Goal: Feedback & Contribution: Leave review/rating

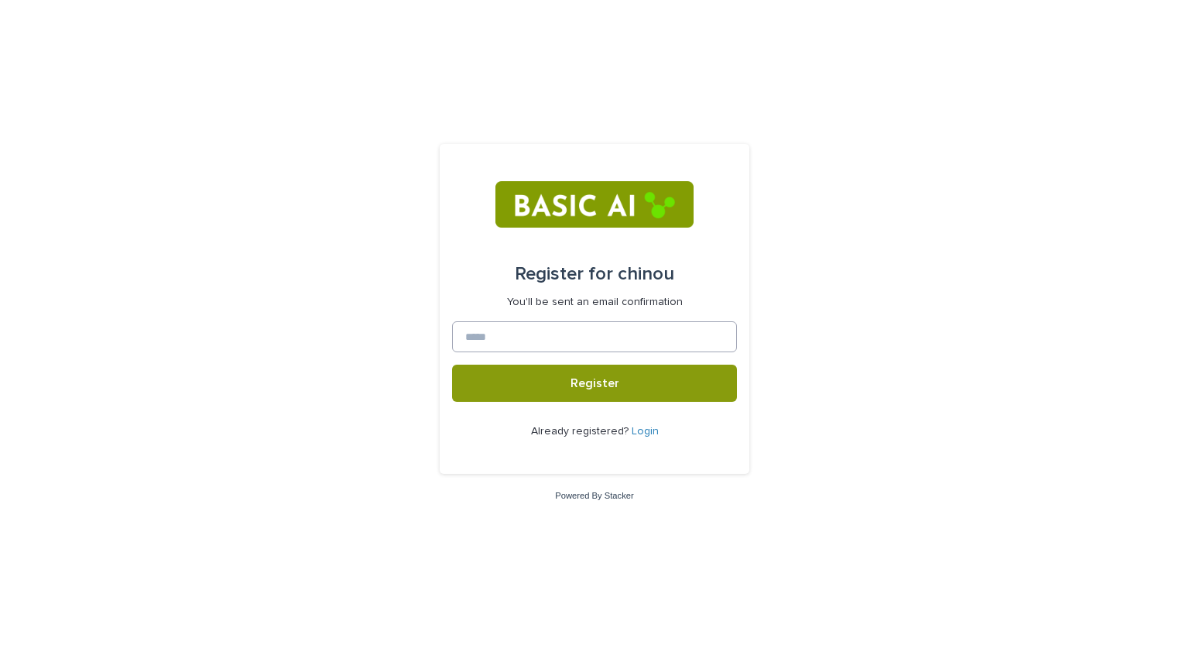
click at [616, 338] on input at bounding box center [594, 336] width 285 height 31
type input "*"
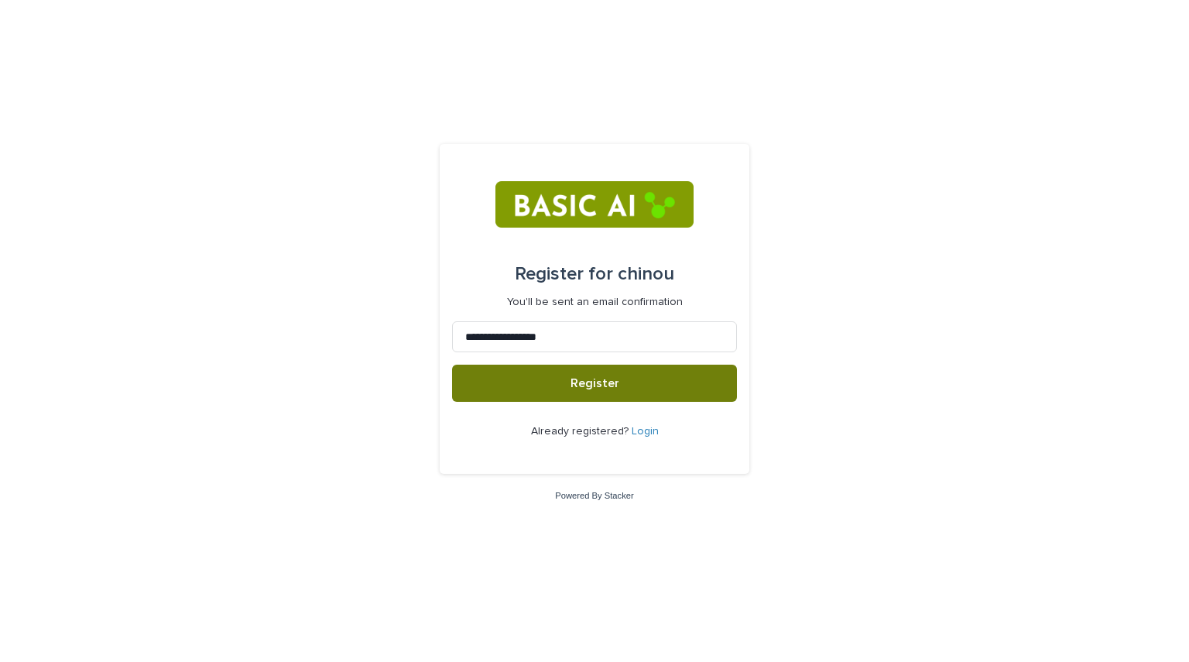
type input "**********"
click at [614, 386] on span "Register" at bounding box center [595, 383] width 49 height 12
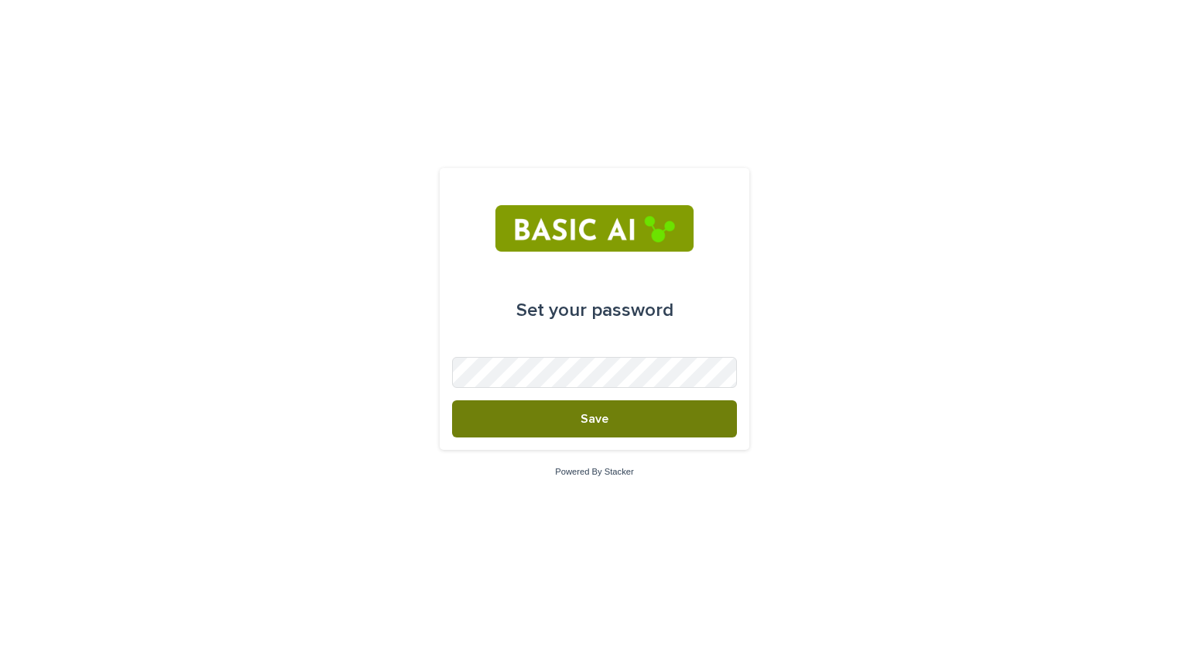
click at [619, 427] on button "Save" at bounding box center [594, 418] width 285 height 37
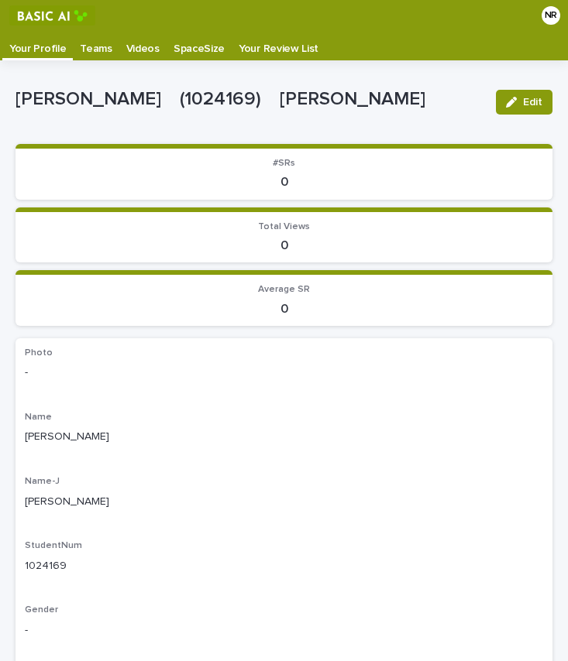
click at [246, 39] on p "Your Review List" at bounding box center [278, 43] width 80 height 25
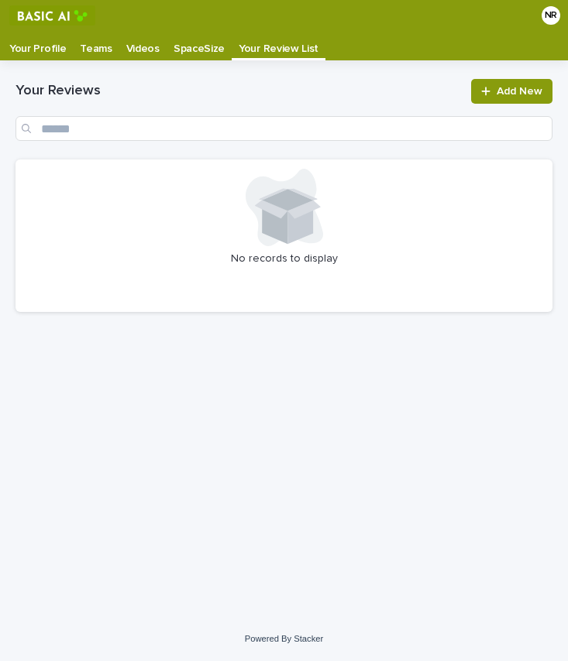
click at [91, 41] on p "Teams" at bounding box center [96, 43] width 32 height 25
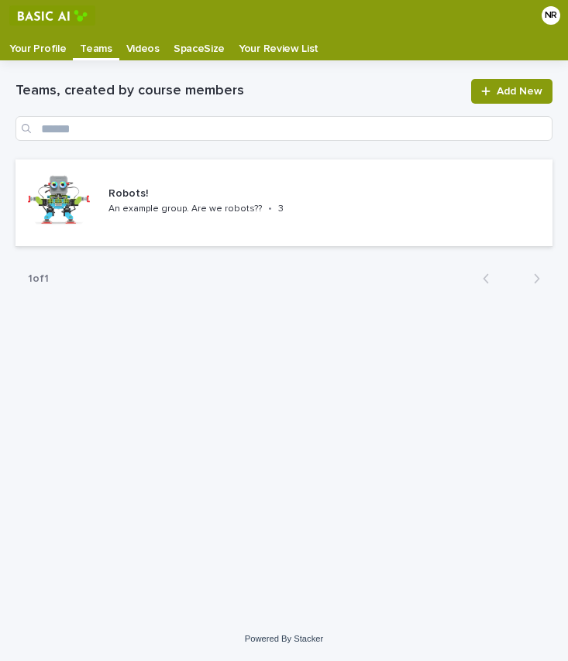
click at [43, 47] on p "Your Profile" at bounding box center [37, 43] width 57 height 25
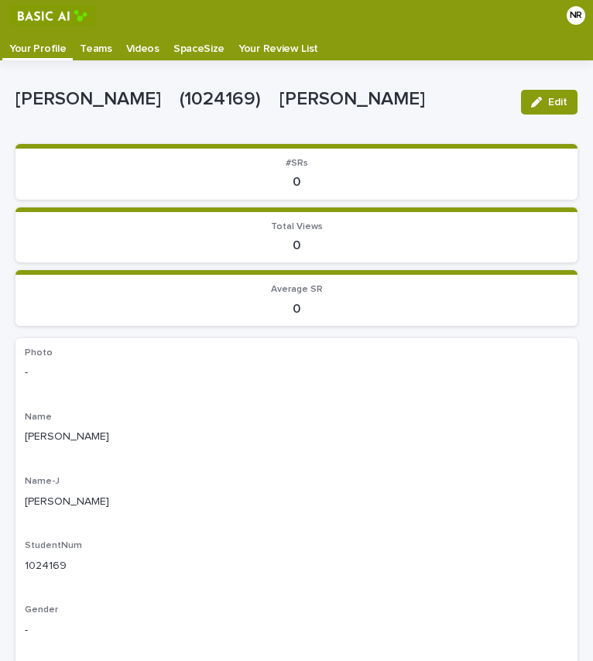
click at [132, 49] on p "Videos" at bounding box center [142, 43] width 33 height 25
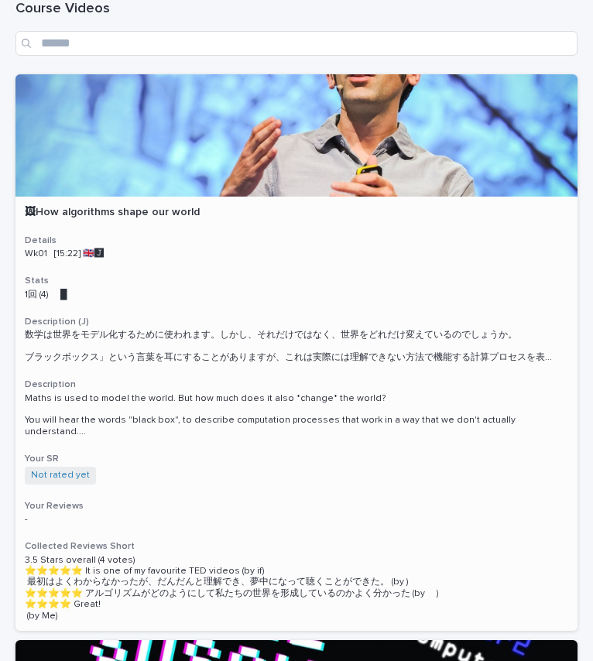
scroll to position [22, 0]
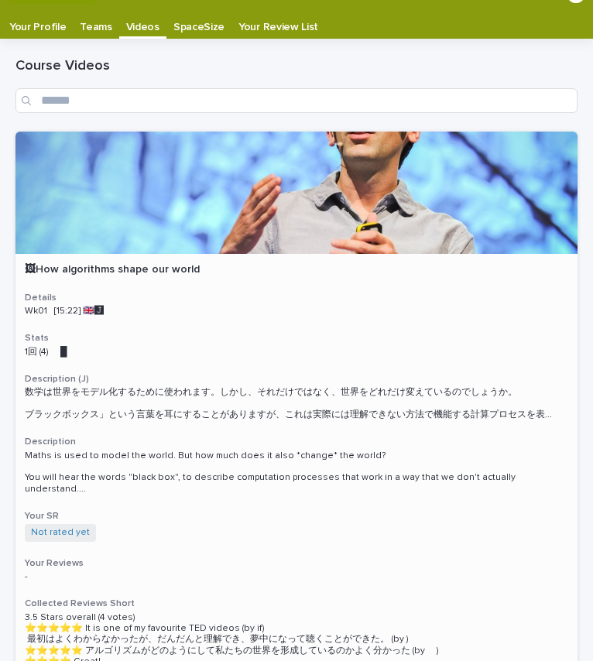
click at [254, 200] on div at bounding box center [296, 193] width 562 height 122
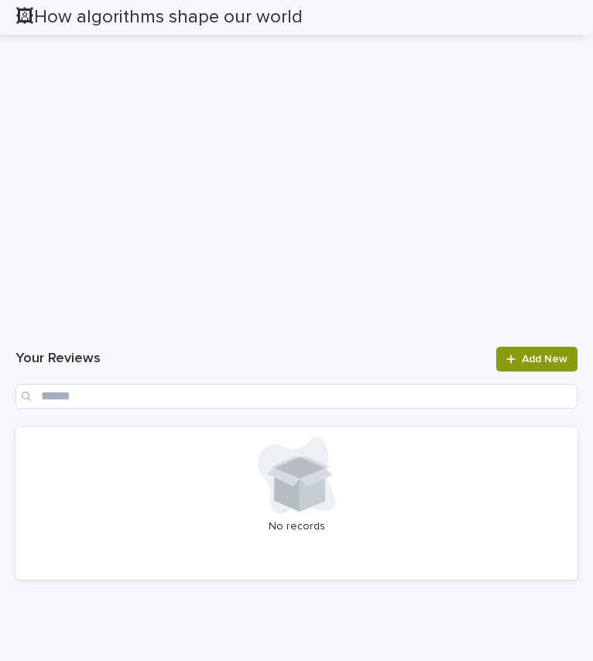
scroll to position [1443, 0]
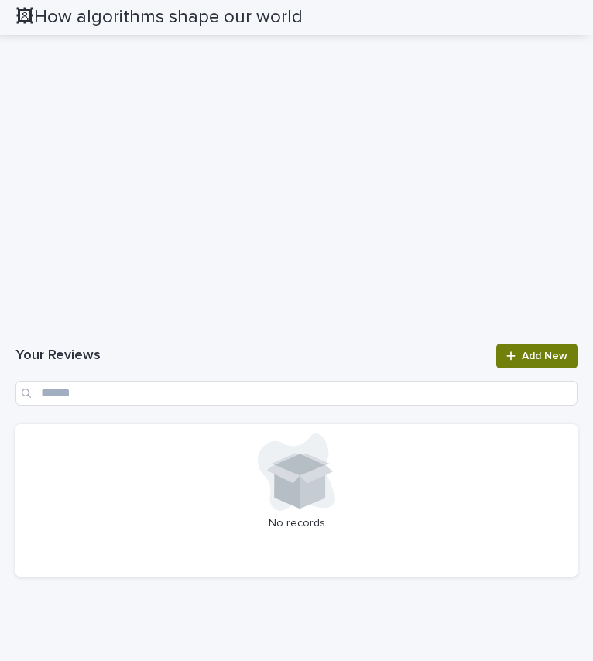
click at [509, 354] on div at bounding box center [513, 356] width 15 height 11
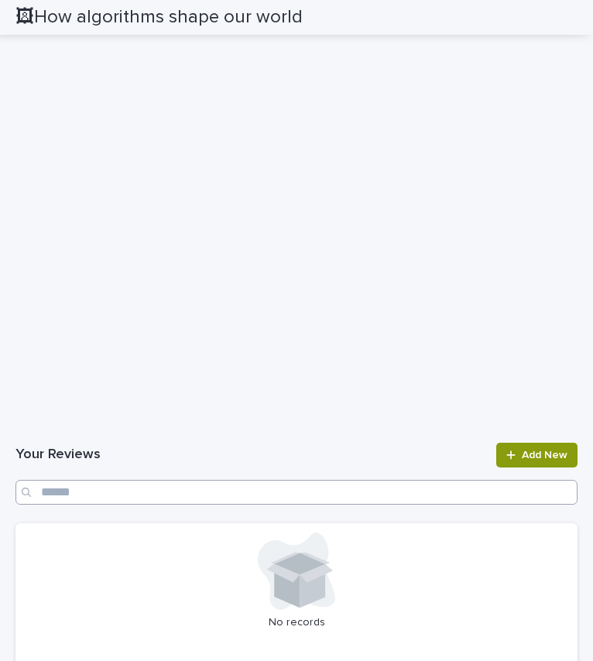
scroll to position [1570, 0]
click at [506, 460] on icon at bounding box center [510, 454] width 9 height 11
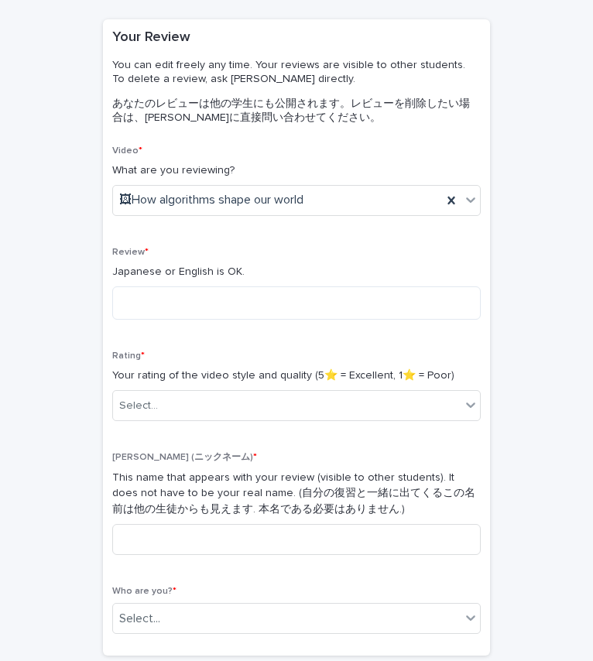
scroll to position [110, 0]
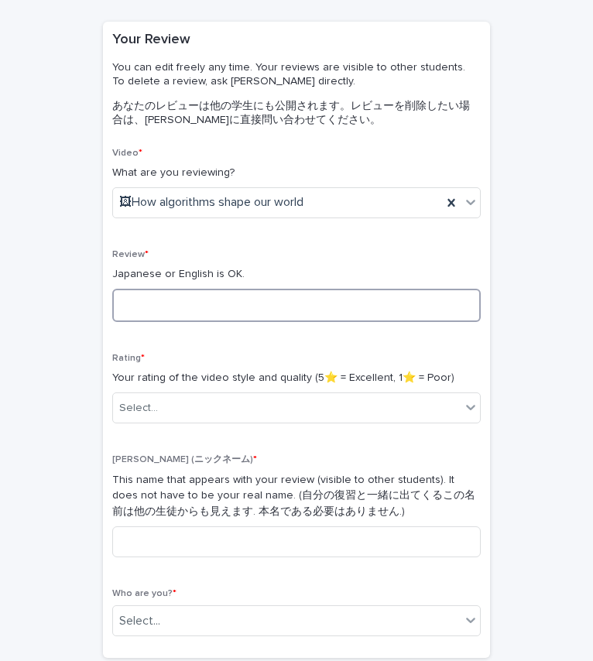
click at [369, 314] on textarea at bounding box center [296, 305] width 369 height 33
type textarea "*"
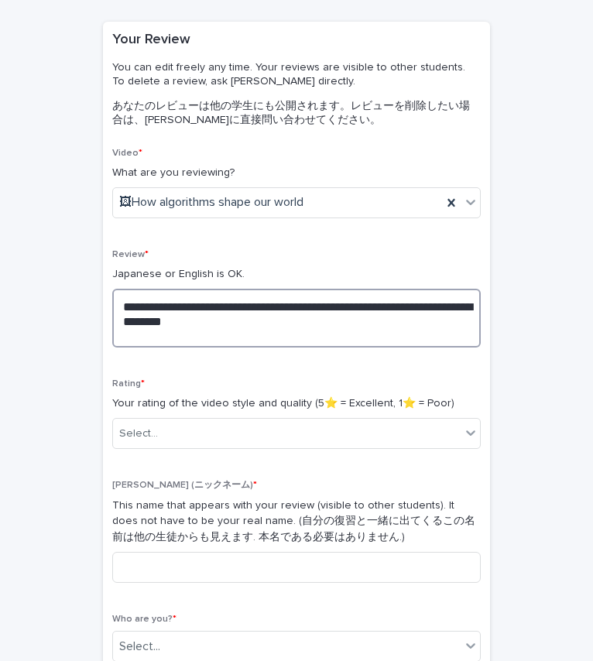
click at [344, 327] on textarea "**********" at bounding box center [296, 318] width 369 height 59
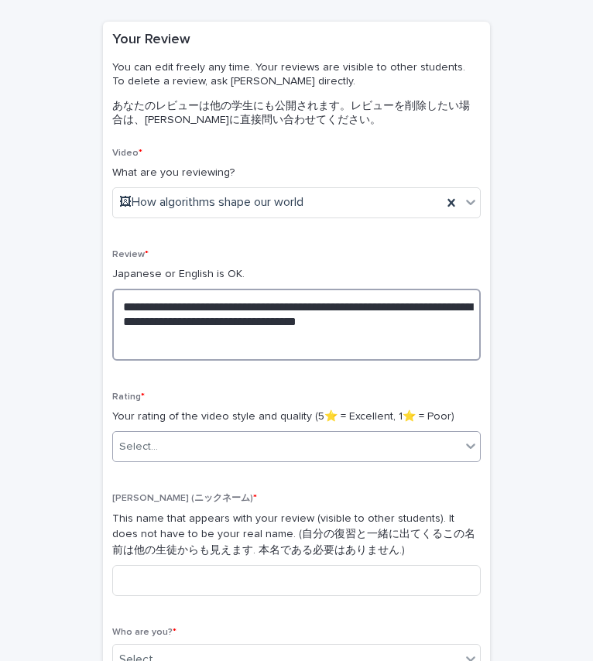
type textarea "**********"
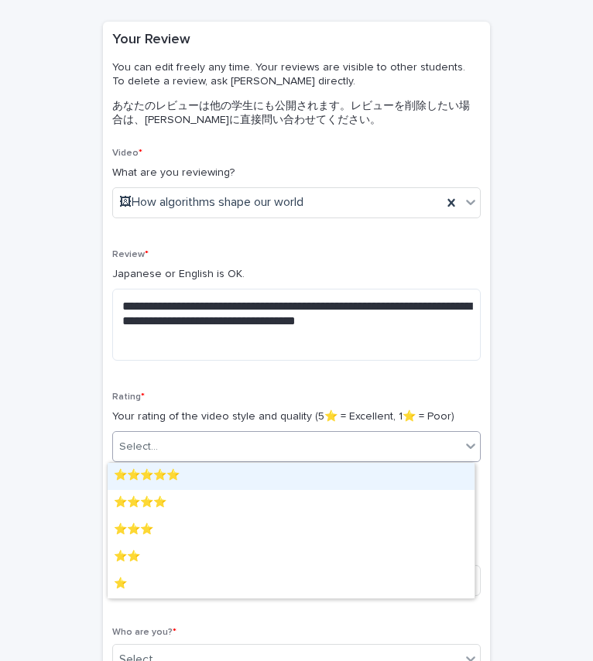
click at [266, 449] on div "Select..." at bounding box center [287, 447] width 348 height 26
click at [269, 476] on div "⭐️⭐️⭐️⭐️⭐️" at bounding box center [291, 476] width 367 height 27
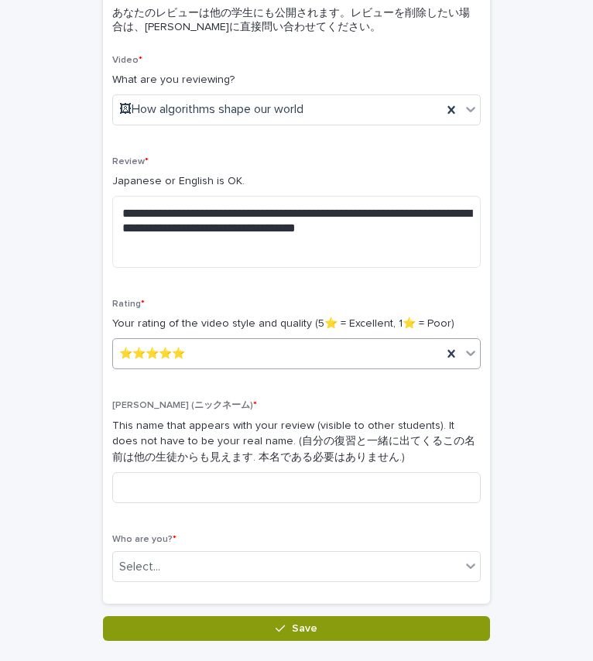
scroll to position [205, 0]
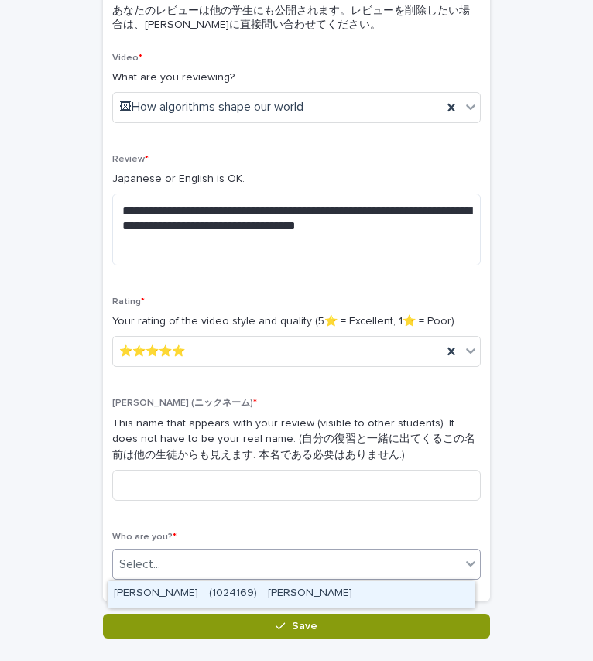
click at [282, 565] on div "Select..." at bounding box center [287, 565] width 348 height 26
click at [287, 597] on div "NAKAYAMA Ryuto　(1024169)　中山　隆人" at bounding box center [291, 594] width 367 height 27
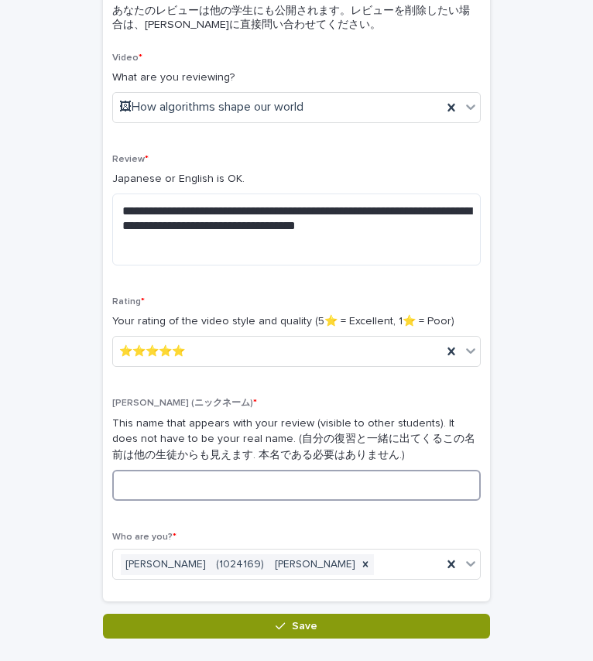
click at [228, 488] on input at bounding box center [296, 485] width 369 height 31
type input "*"
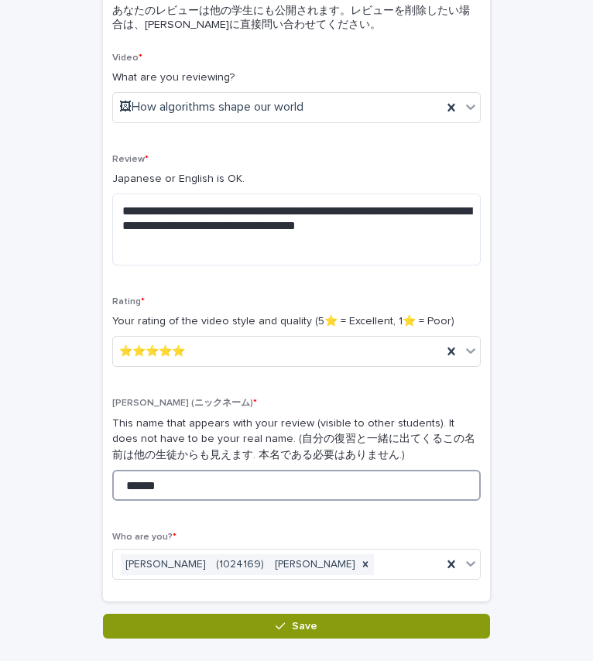
click at [345, 486] on input "******" at bounding box center [296, 485] width 369 height 31
type input "*"
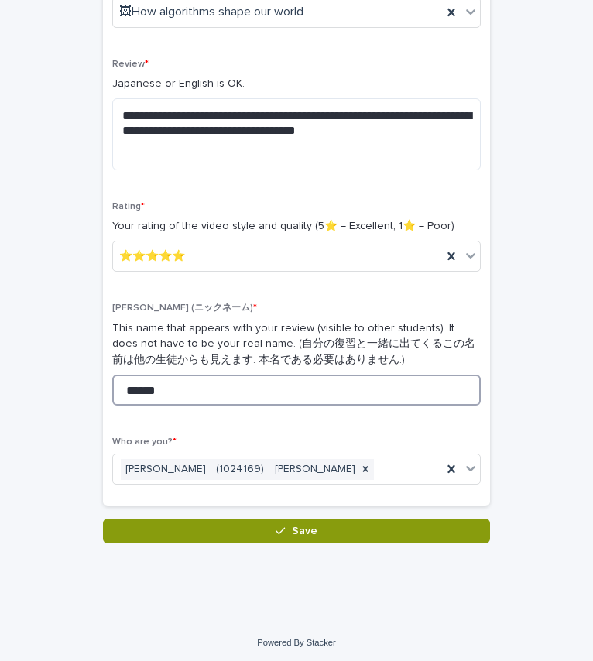
scroll to position [304, 0]
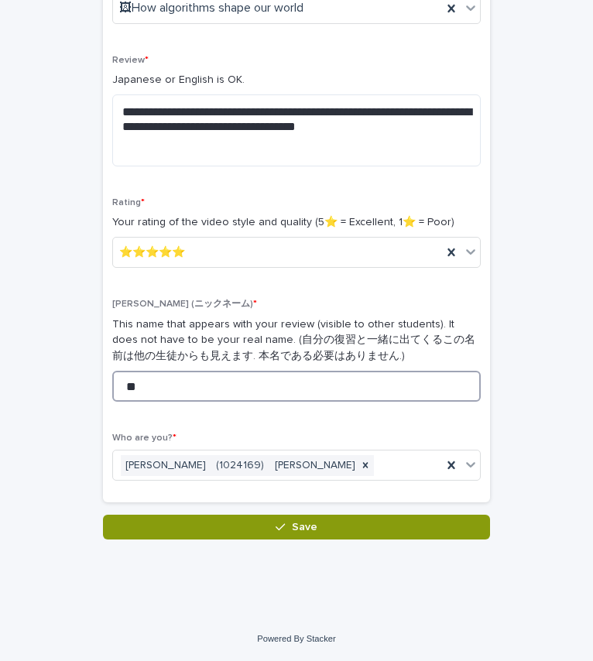
type input "*"
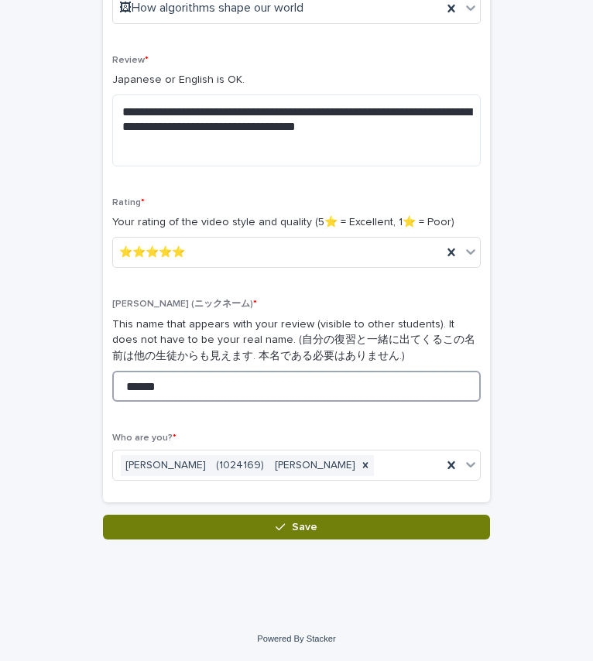
type input "******"
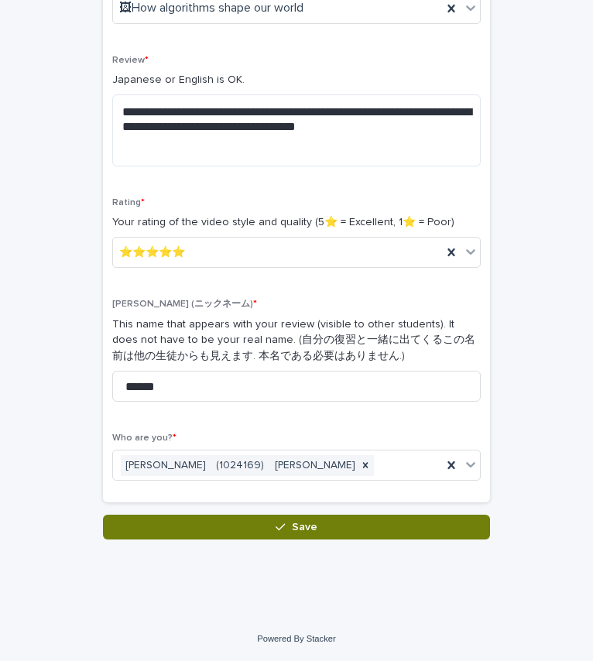
click at [236, 527] on button "Save" at bounding box center [296, 527] width 387 height 25
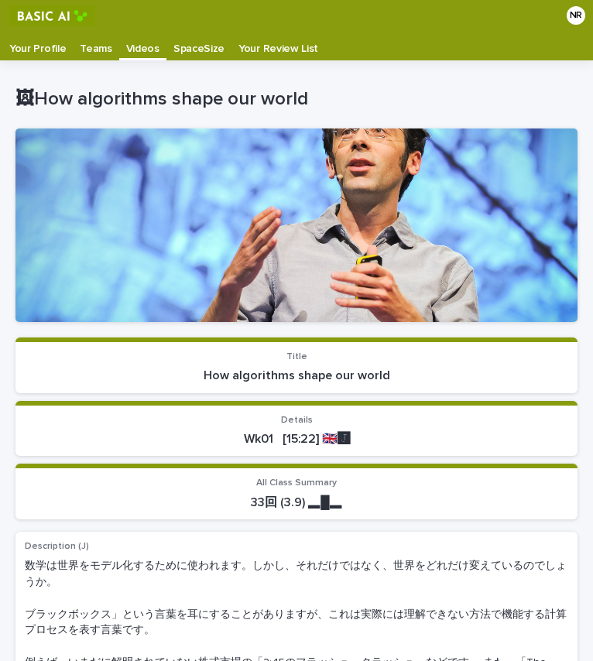
click at [126, 52] on p "Videos" at bounding box center [142, 43] width 33 height 25
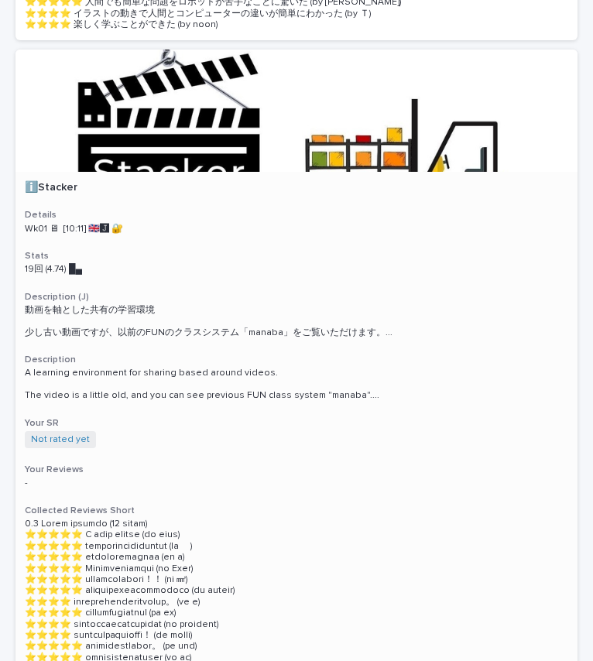
scroll to position [1373, 0]
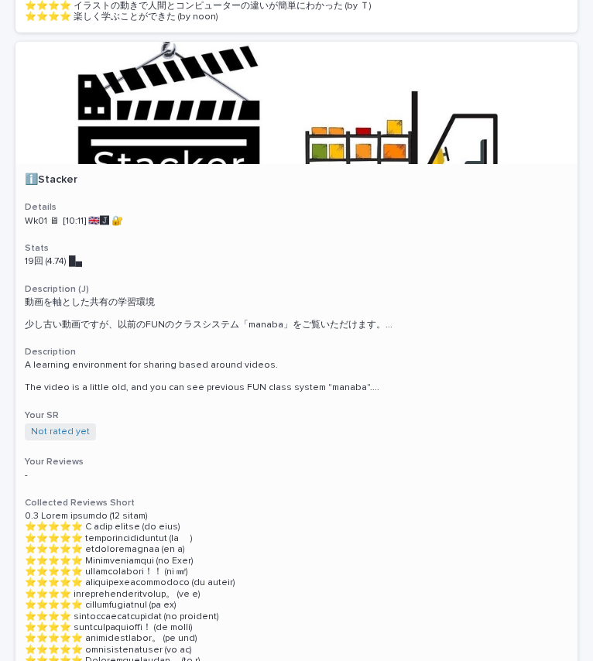
click at [94, 144] on div at bounding box center [296, 103] width 562 height 122
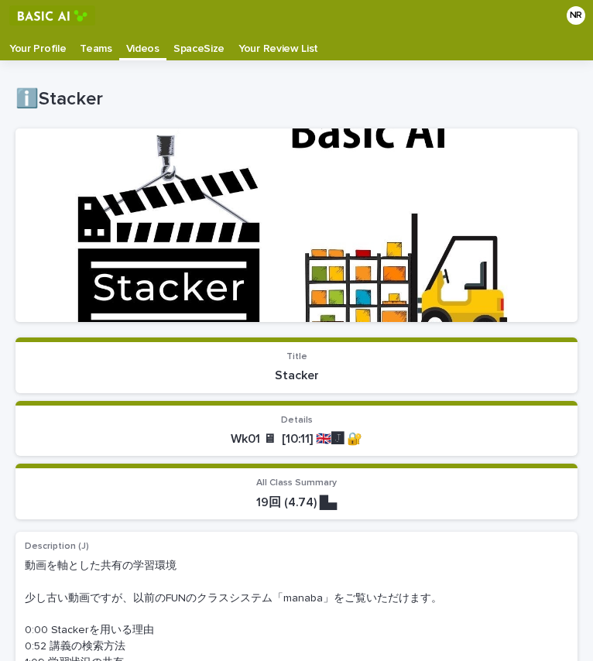
click at [204, 253] on div at bounding box center [296, 226] width 562 height 194
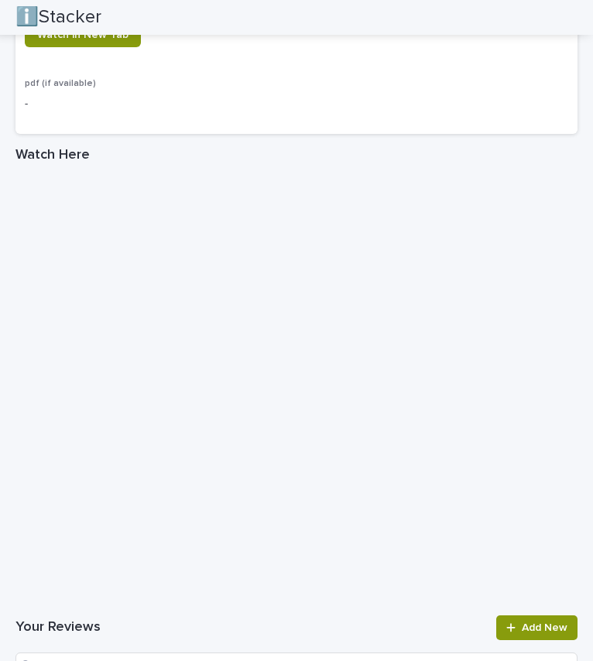
scroll to position [2297, 0]
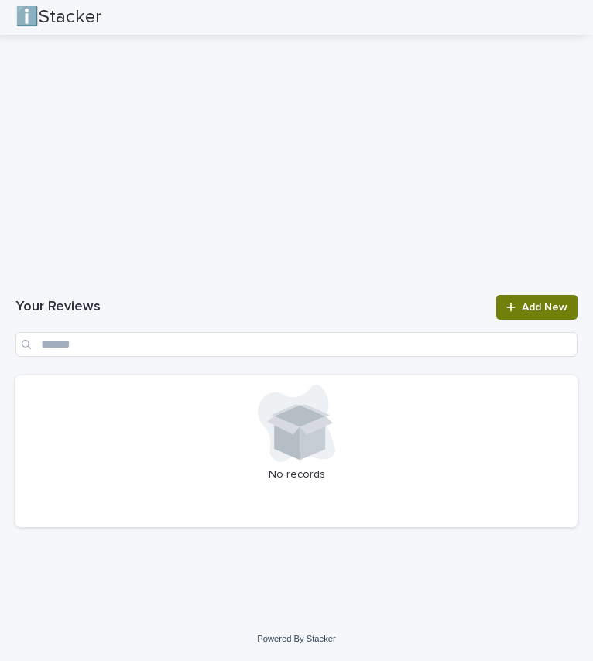
click at [506, 304] on icon at bounding box center [510, 307] width 9 height 11
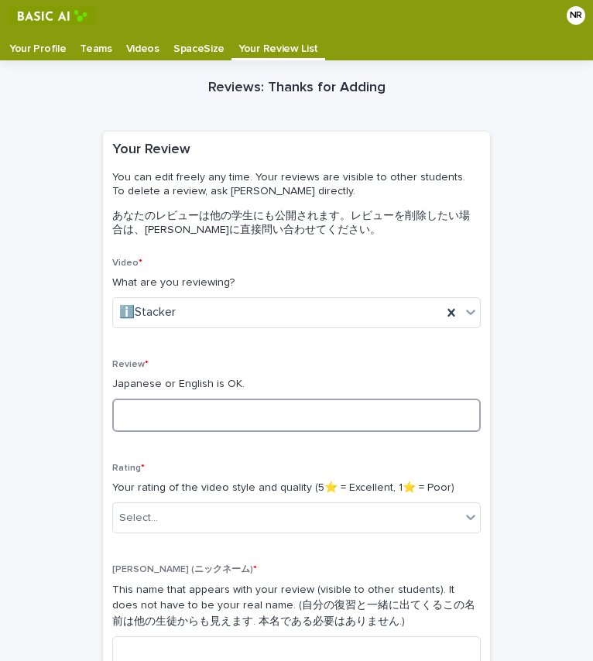
click at [264, 404] on textarea at bounding box center [296, 415] width 369 height 33
type textarea "*"
type textarea "*******"
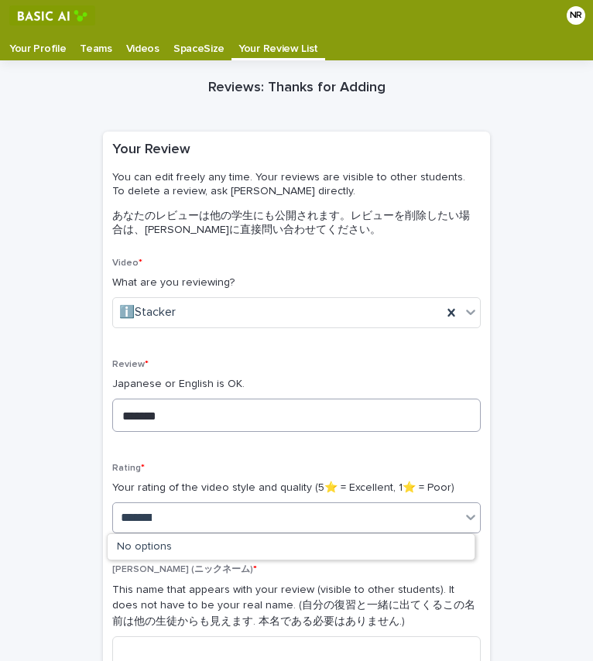
type input "*******"
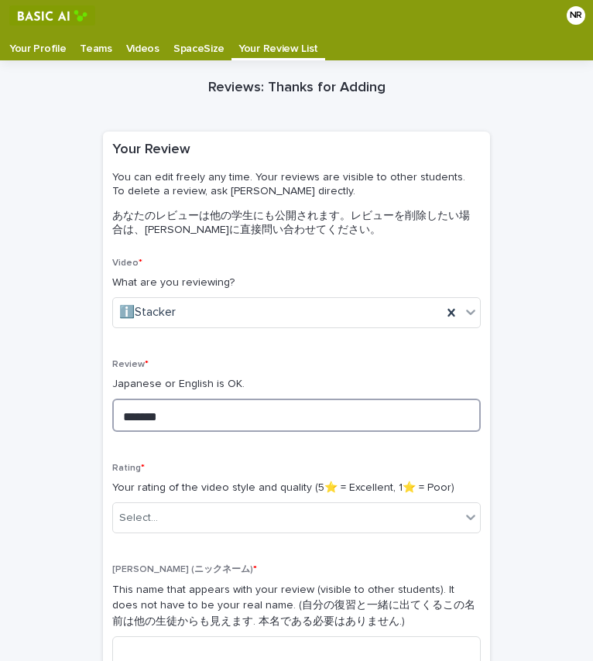
click at [262, 405] on textarea "*******" at bounding box center [296, 415] width 369 height 33
type textarea "**********"
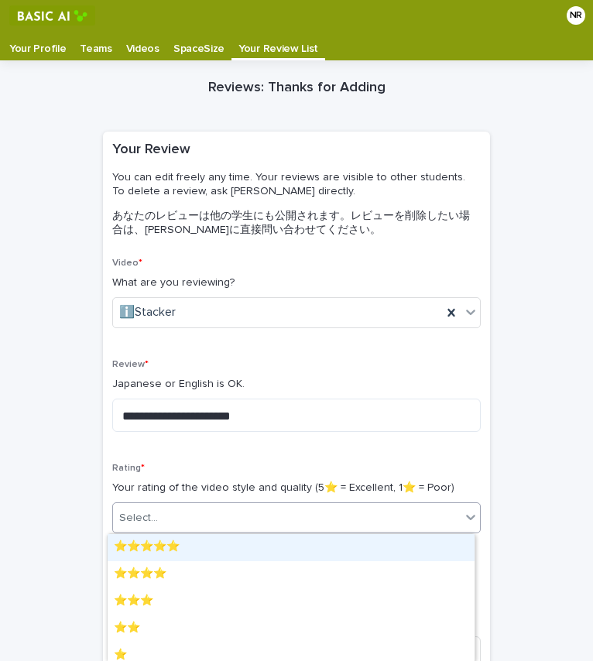
click at [278, 523] on div "Select..." at bounding box center [287, 519] width 348 height 26
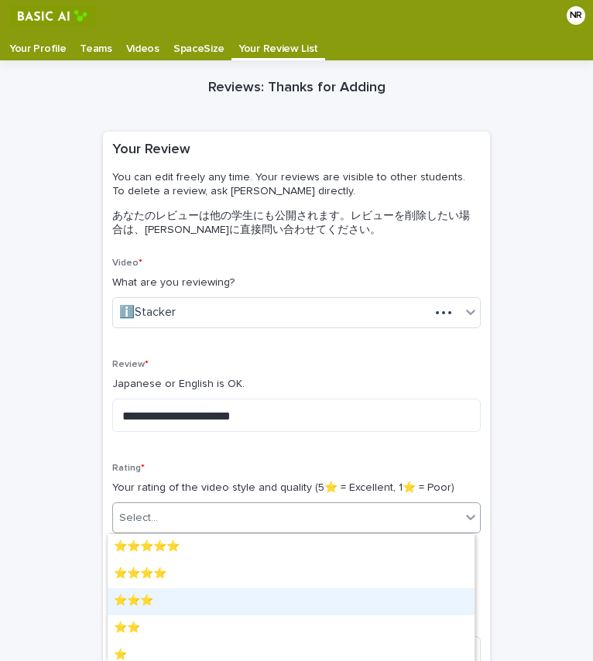
click at [247, 606] on div "⭐️⭐️⭐️" at bounding box center [291, 601] width 367 height 27
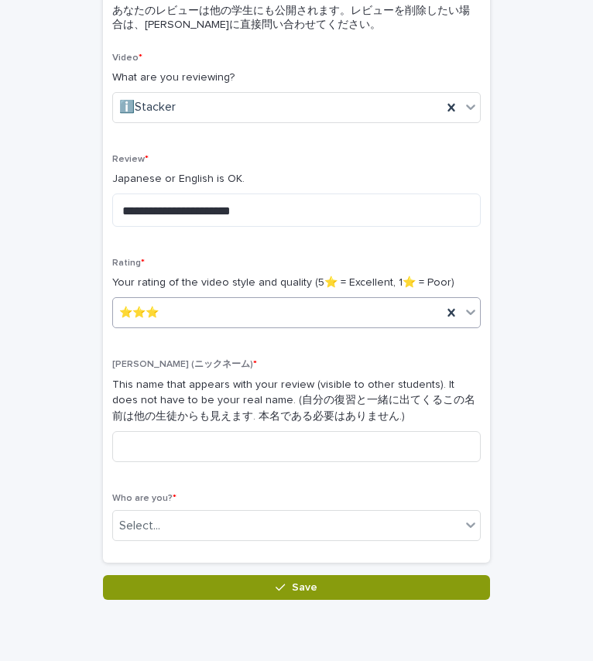
scroll to position [235, 0]
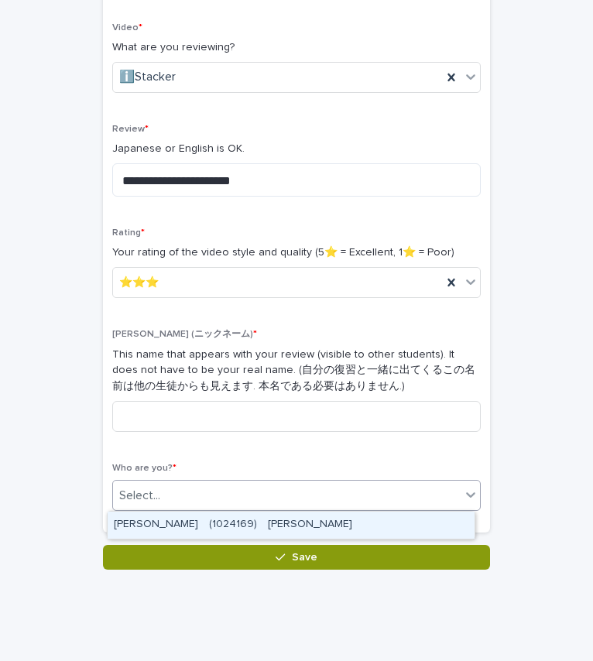
click at [289, 496] on div "Select..." at bounding box center [287, 496] width 348 height 26
click at [280, 523] on div "NAKAYAMA Ryuto　(1024169)　中山　隆人" at bounding box center [291, 525] width 367 height 27
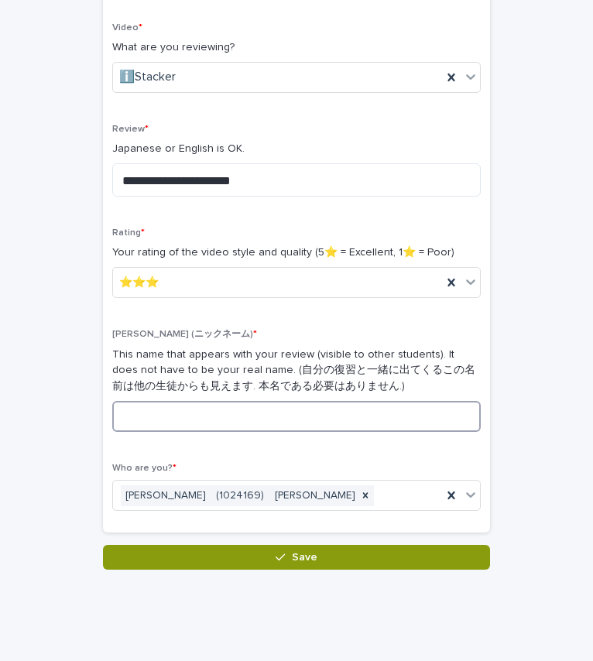
click at [296, 425] on input at bounding box center [296, 416] width 369 height 31
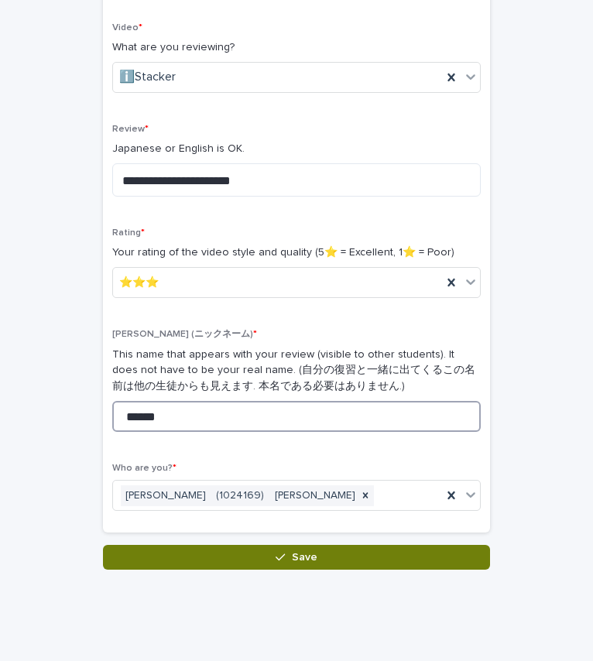
type input "******"
click at [232, 554] on button "Save" at bounding box center [296, 557] width 387 height 25
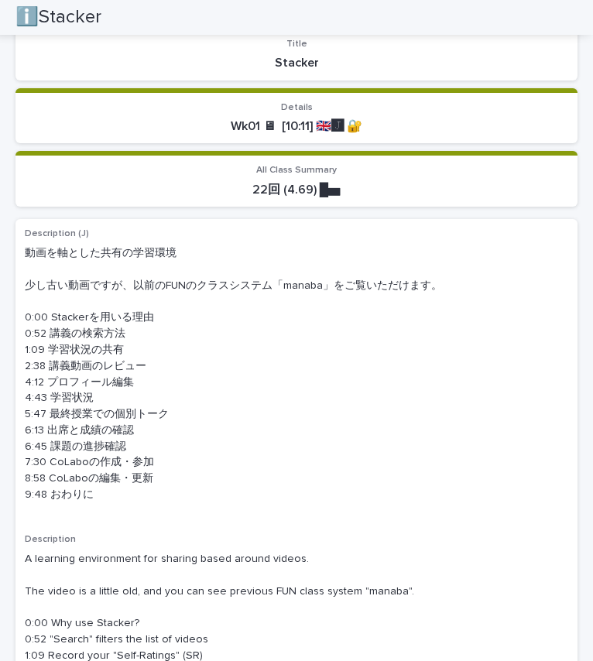
scroll to position [311, 0]
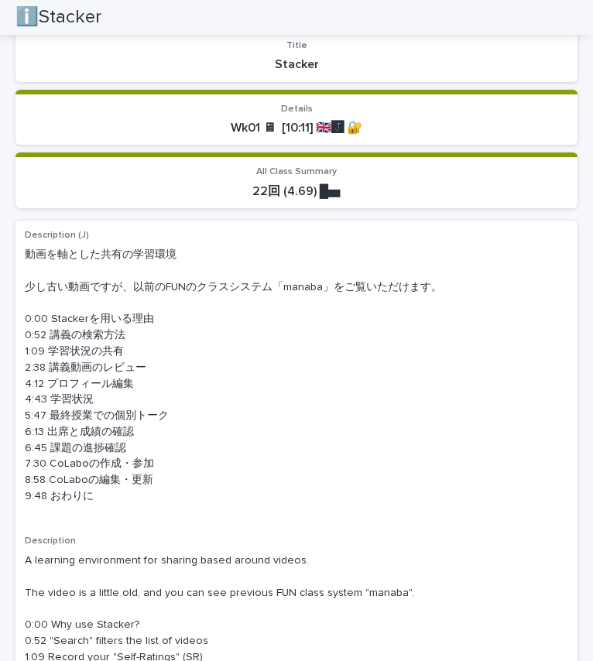
drag, startPoint x: 19, startPoint y: 0, endPoint x: 155, endPoint y: 113, distance: 176.5
click at [155, 113] on p "Details" at bounding box center [297, 109] width 544 height 11
click at [81, 22] on h2 "ℹ️Stacker" at bounding box center [58, 17] width 86 height 22
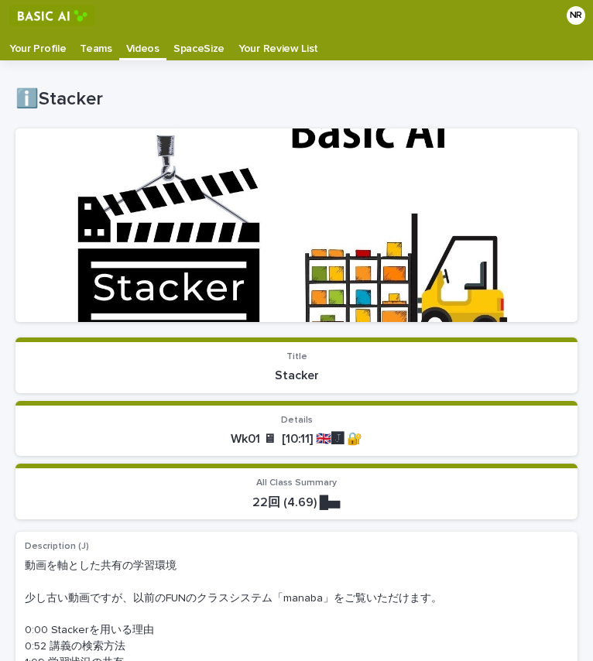
click at [271, 50] on p "Your Review List" at bounding box center [278, 43] width 80 height 25
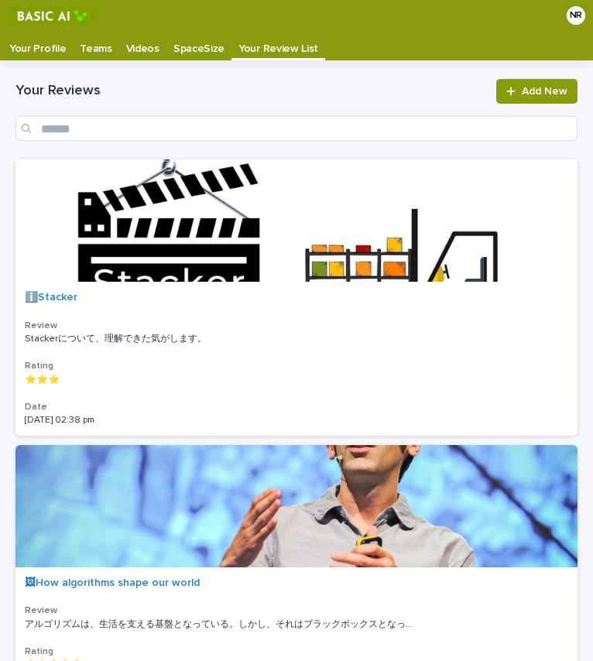
click at [85, 40] on p "Teams" at bounding box center [96, 43] width 32 height 25
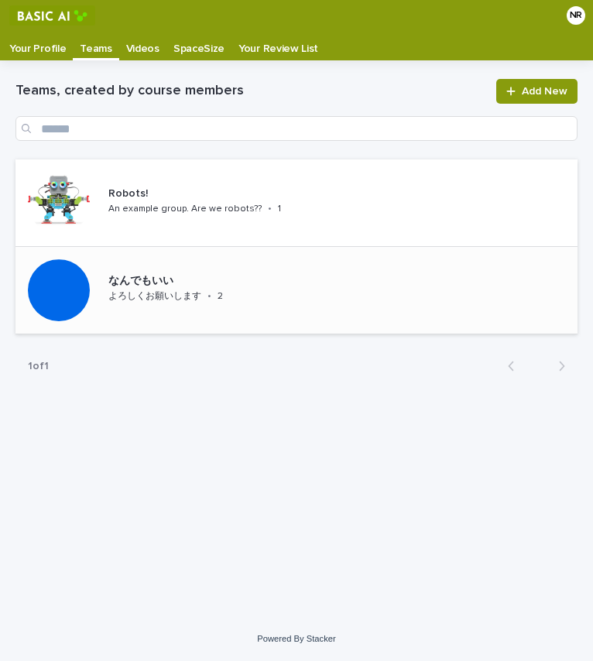
click at [170, 318] on div "なんでもいい よろしくお願いします • 2" at bounding box center [154, 290] width 279 height 87
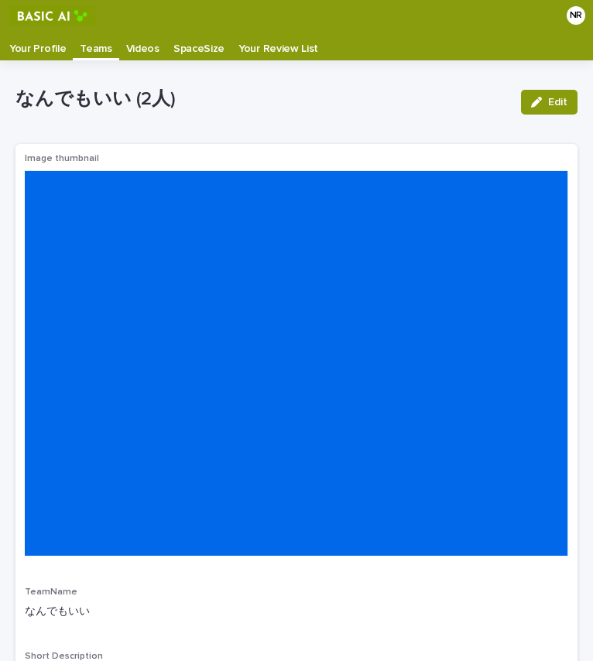
click at [80, 51] on p "Teams" at bounding box center [96, 43] width 32 height 25
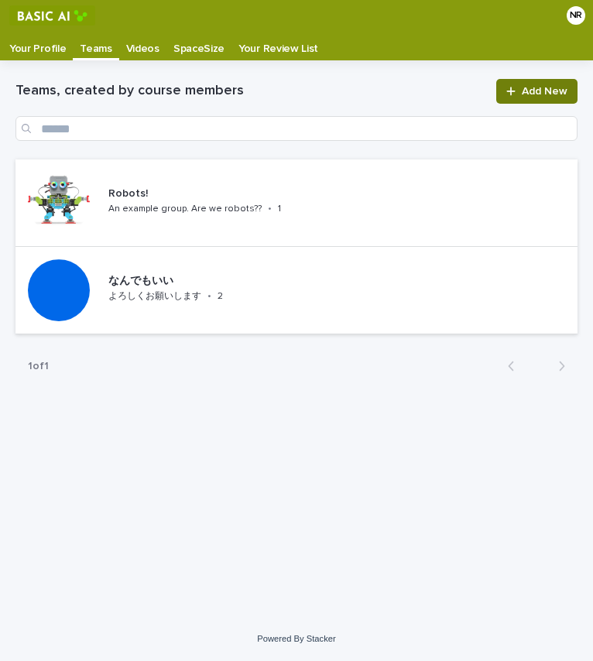
click at [547, 94] on span "Add New" at bounding box center [545, 91] width 46 height 11
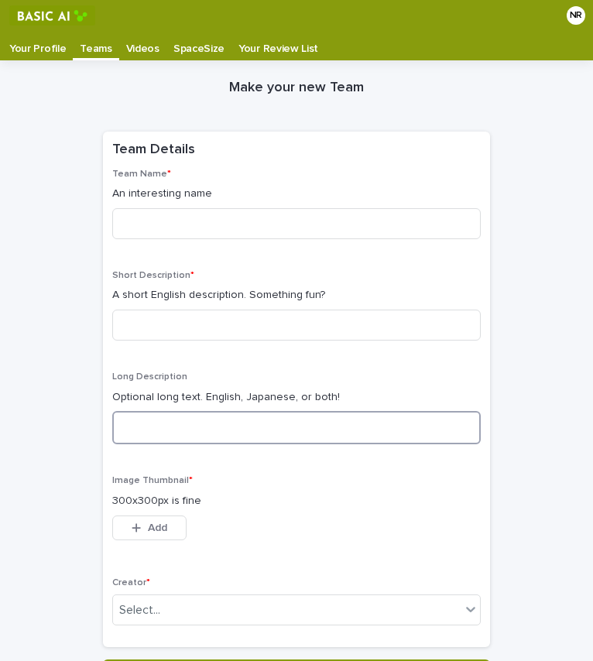
click at [227, 431] on textarea at bounding box center [296, 427] width 369 height 33
click at [265, 364] on div "Team Name * An interesting name Short Description * A short English description…" at bounding box center [296, 403] width 369 height 469
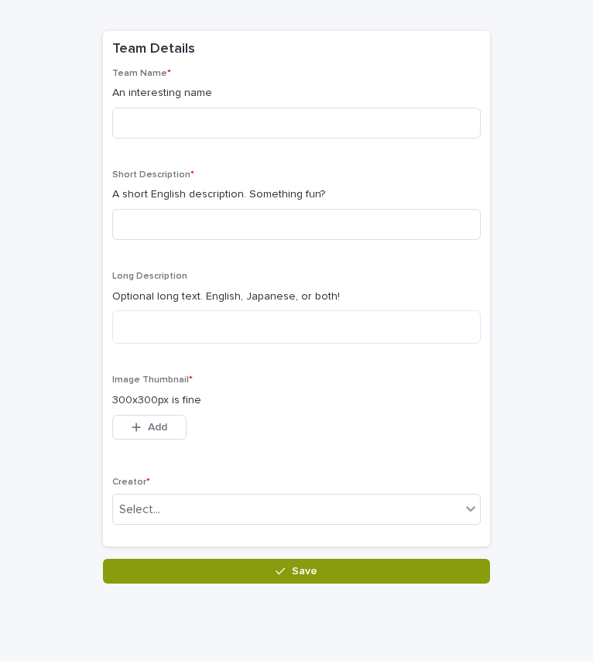
scroll to position [105, 0]
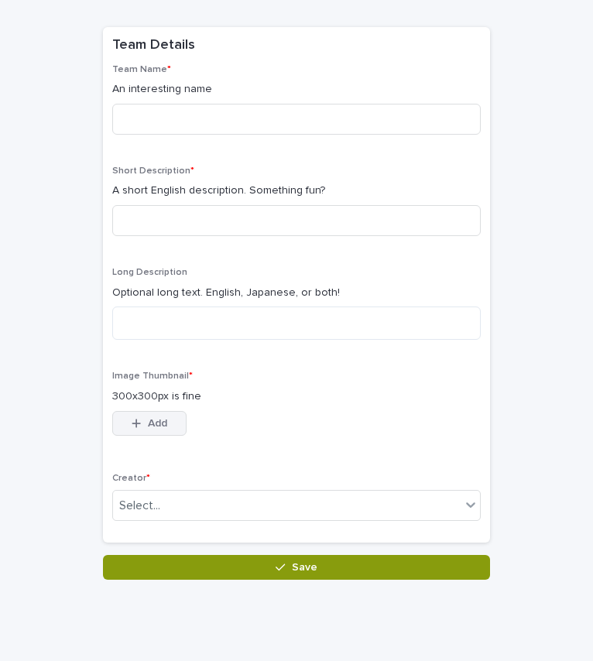
click at [121, 427] on button "Add" at bounding box center [149, 423] width 74 height 25
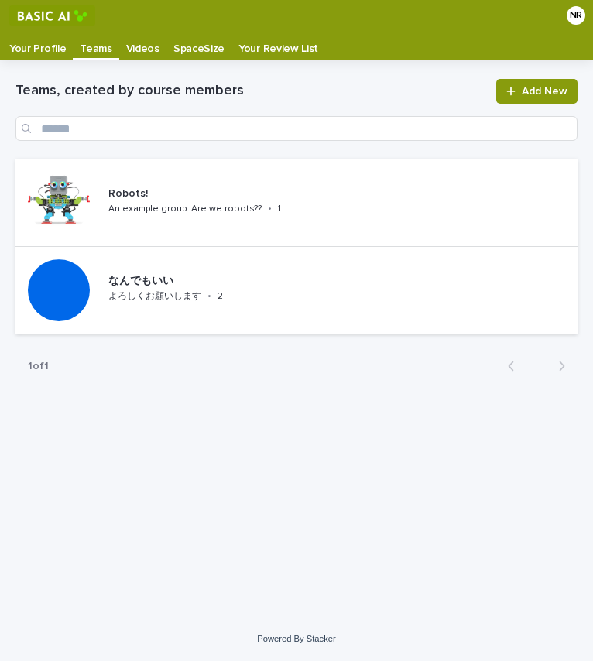
click at [41, 46] on p "Your Profile" at bounding box center [37, 43] width 57 height 25
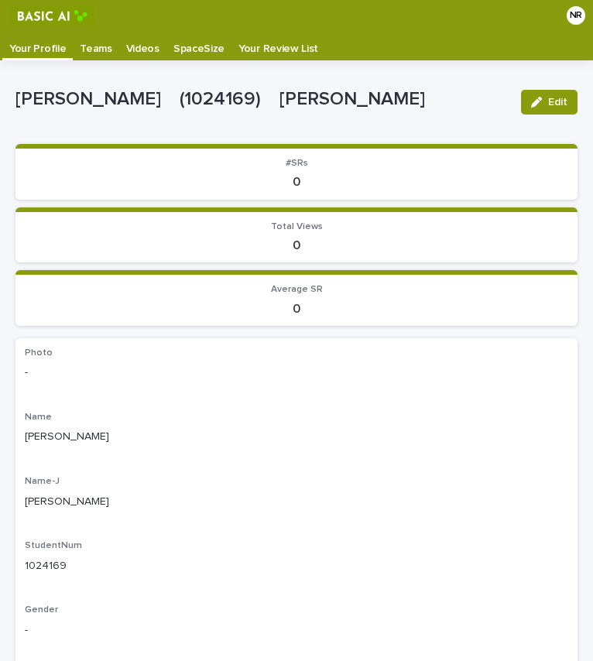
click at [98, 46] on p "Teams" at bounding box center [96, 43] width 32 height 25
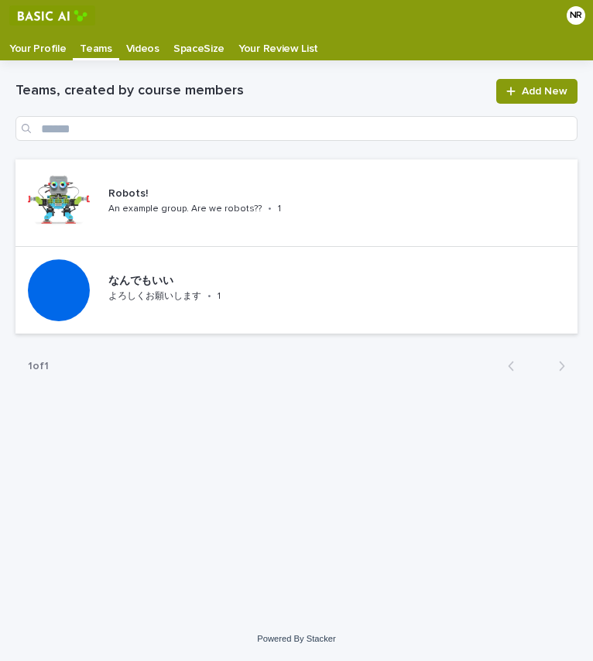
click at [186, 53] on p "SpaceSize" at bounding box center [198, 43] width 51 height 25
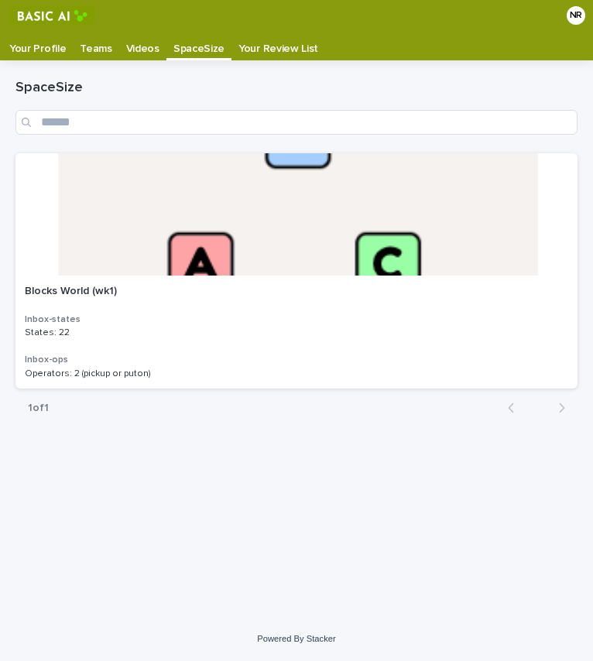
click at [258, 47] on p "Your Review List" at bounding box center [278, 43] width 80 height 25
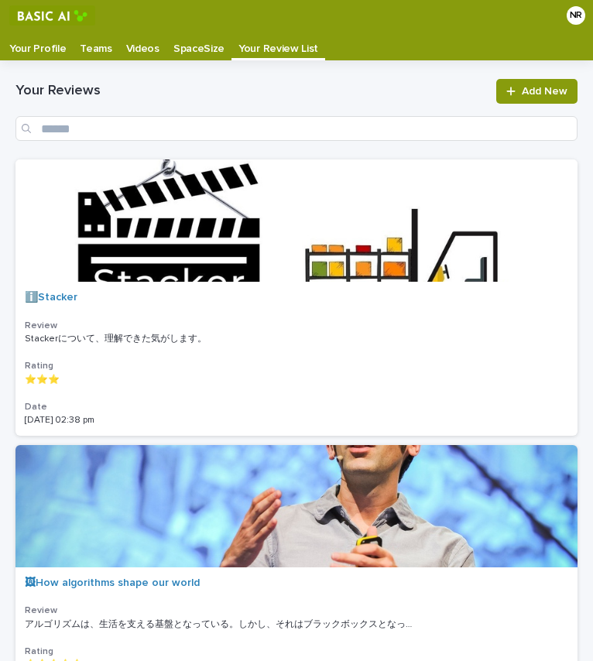
click at [101, 46] on p "Teams" at bounding box center [96, 43] width 32 height 25
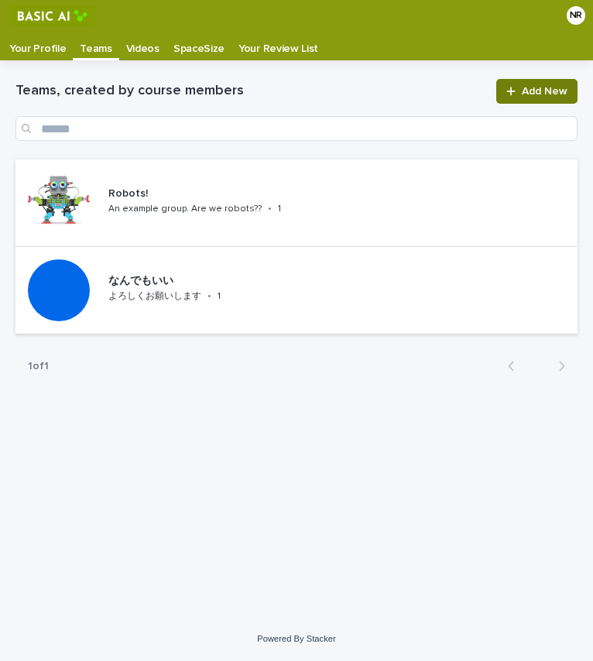
click at [544, 91] on span "Add New" at bounding box center [545, 91] width 46 height 11
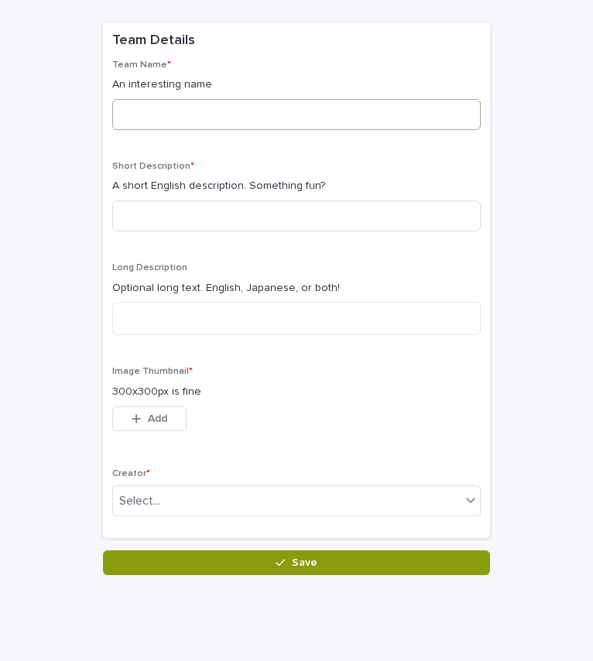
scroll to position [145, 0]
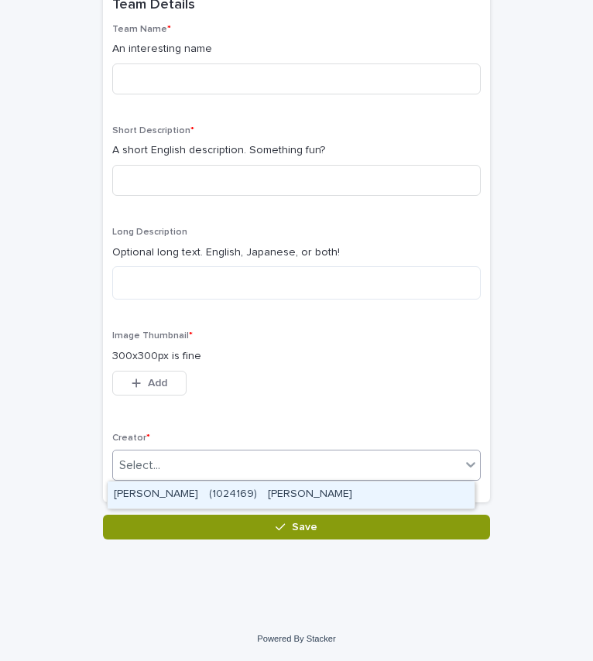
click at [221, 465] on div "Select..." at bounding box center [287, 466] width 348 height 26
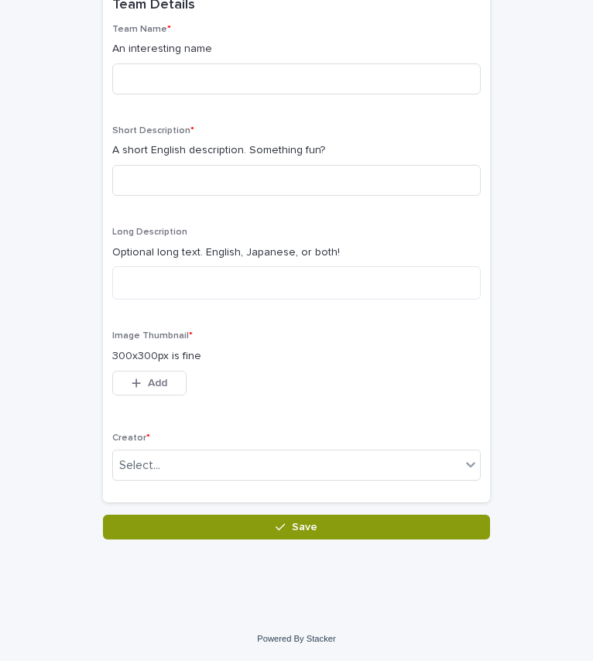
click at [252, 430] on div "Team Name * An interesting name Short Description * A short English description…" at bounding box center [296, 258] width 369 height 469
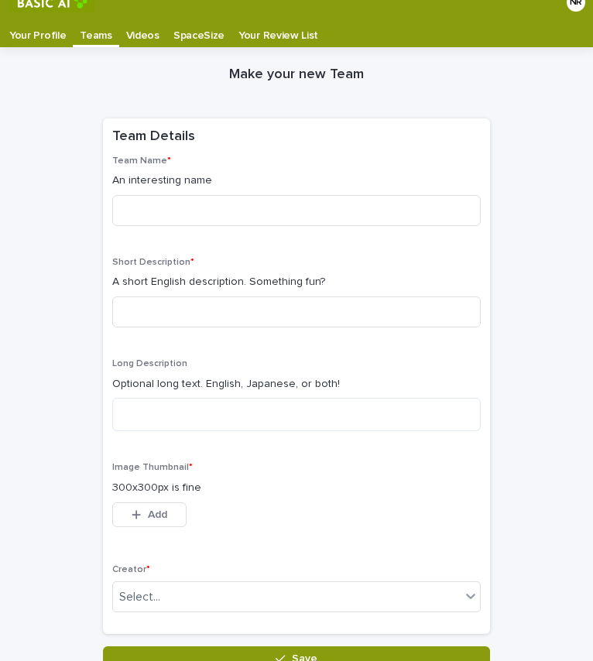
scroll to position [0, 0]
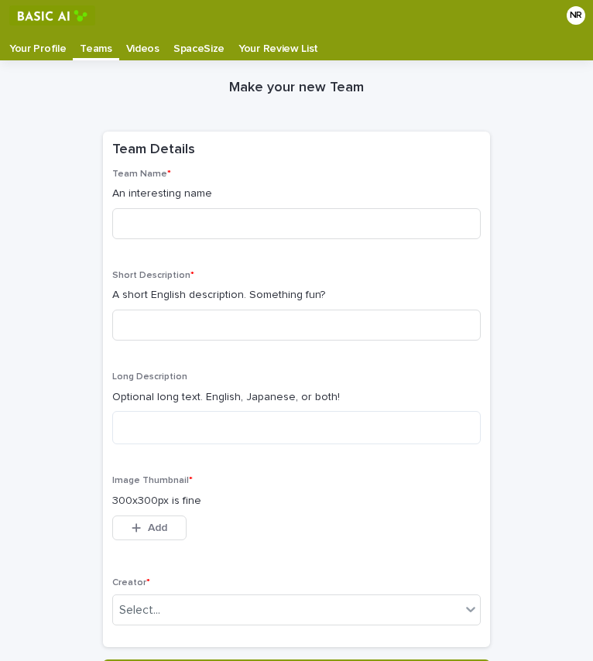
click at [38, 55] on p "Your Profile" at bounding box center [37, 43] width 57 height 25
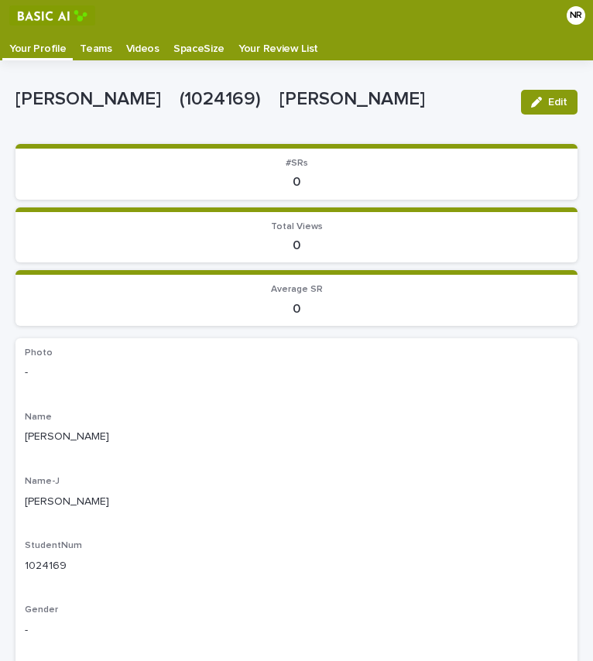
click at [88, 43] on p "Teams" at bounding box center [96, 43] width 32 height 25
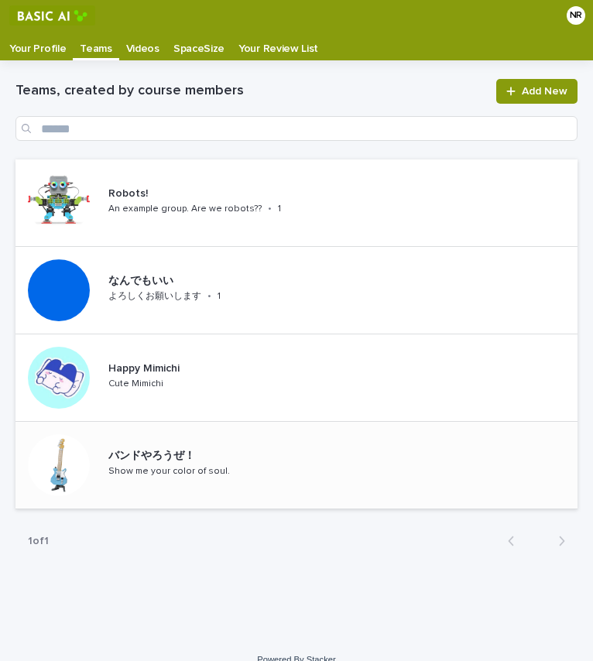
click at [165, 479] on div "バンドやろうぜ！ Show me your color of soul." at bounding box center [212, 465] width 221 height 43
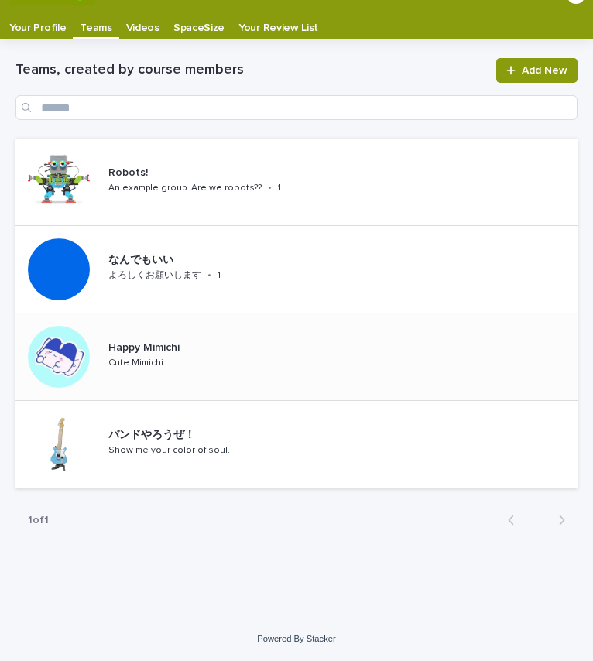
click at [180, 346] on p "Happy Mimichi" at bounding box center [171, 347] width 126 height 13
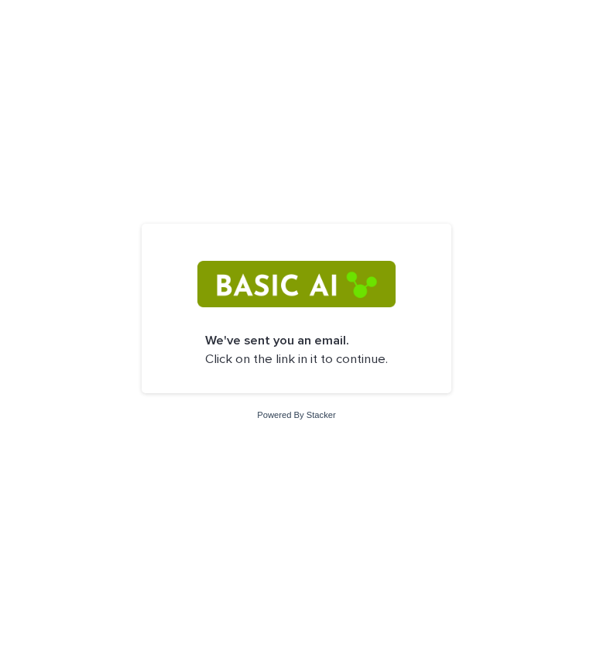
click at [308, 295] on img at bounding box center [295, 284] width 197 height 46
